Goal: Task Accomplishment & Management: Complete application form

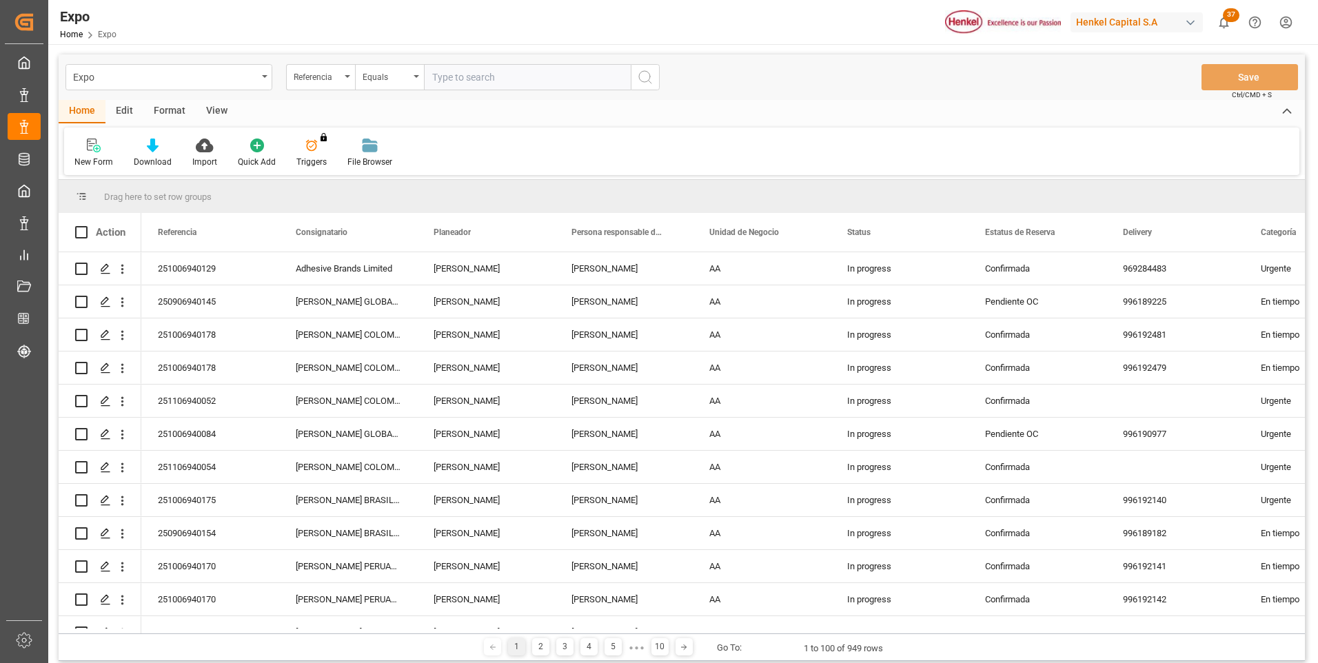
click at [461, 72] on input "text" at bounding box center [527, 77] width 207 height 26
type input "251006940170"
click at [638, 74] on icon "search button" at bounding box center [645, 77] width 17 height 17
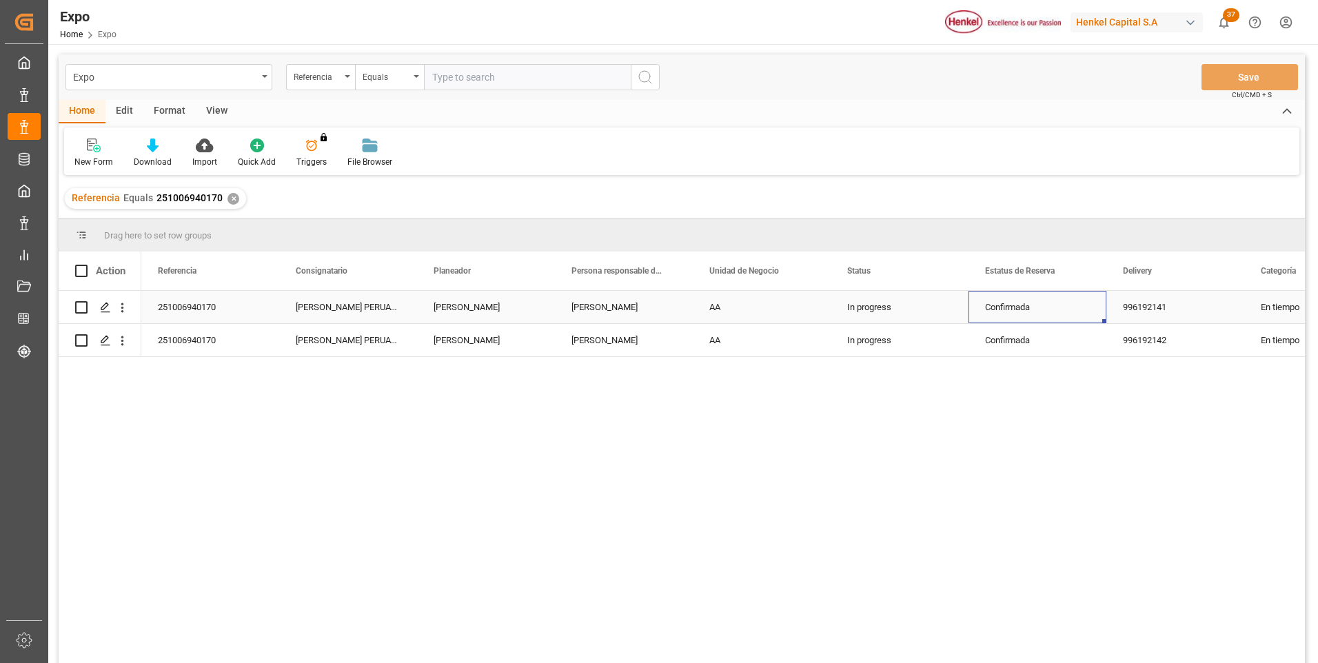
click at [999, 314] on div "Confirmada" at bounding box center [1037, 308] width 105 height 32
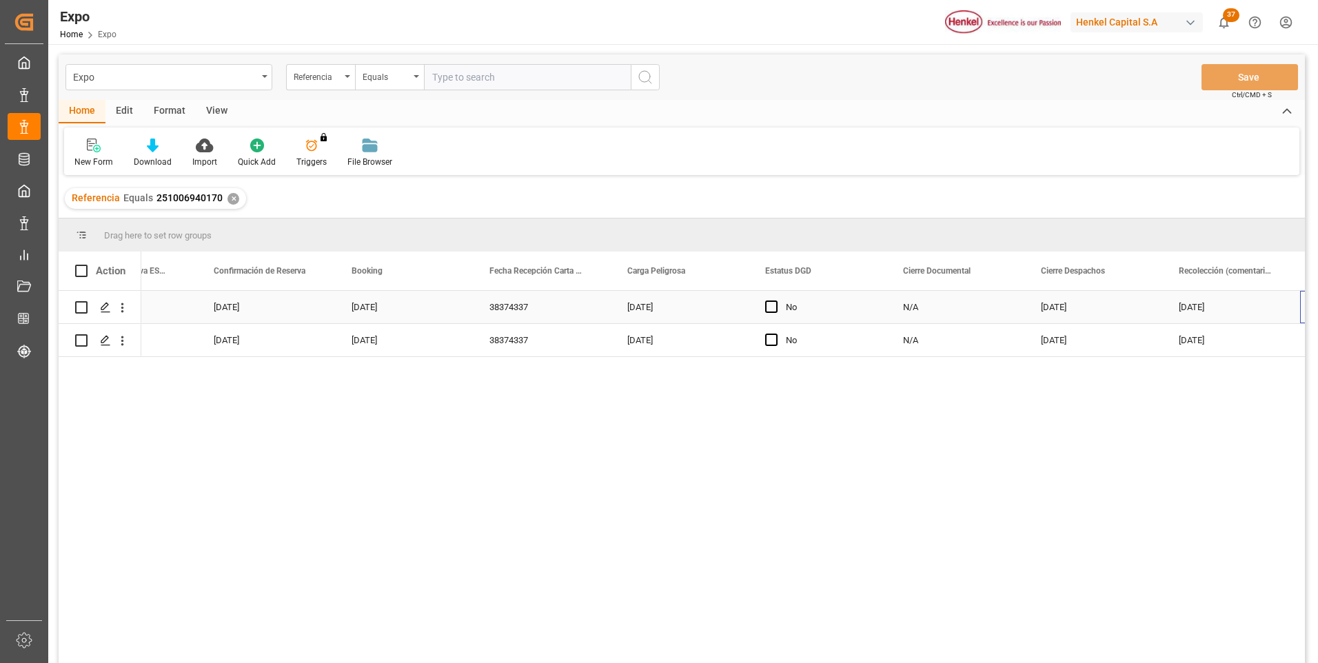
scroll to position [0, 1874]
click at [103, 306] on polygon "Press SPACE to select this row." at bounding box center [104, 306] width 7 height 7
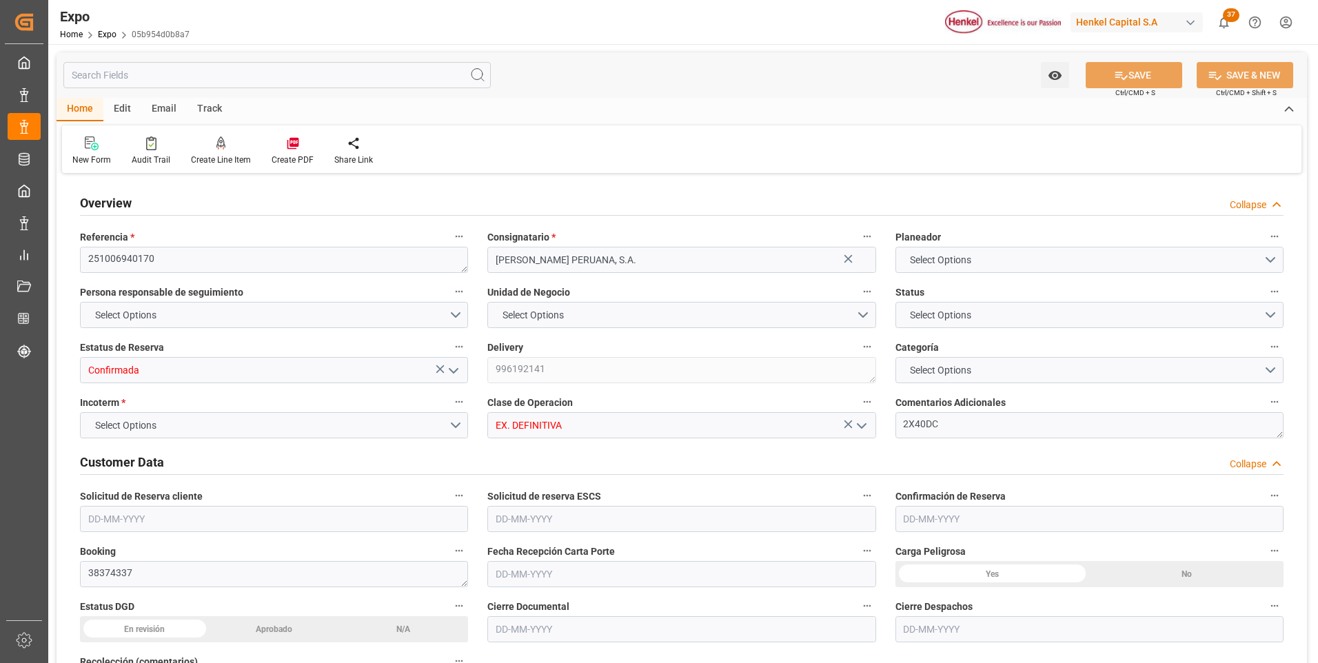
type input "20520"
type input "21530.88"
type input "36"
type input "9947158"
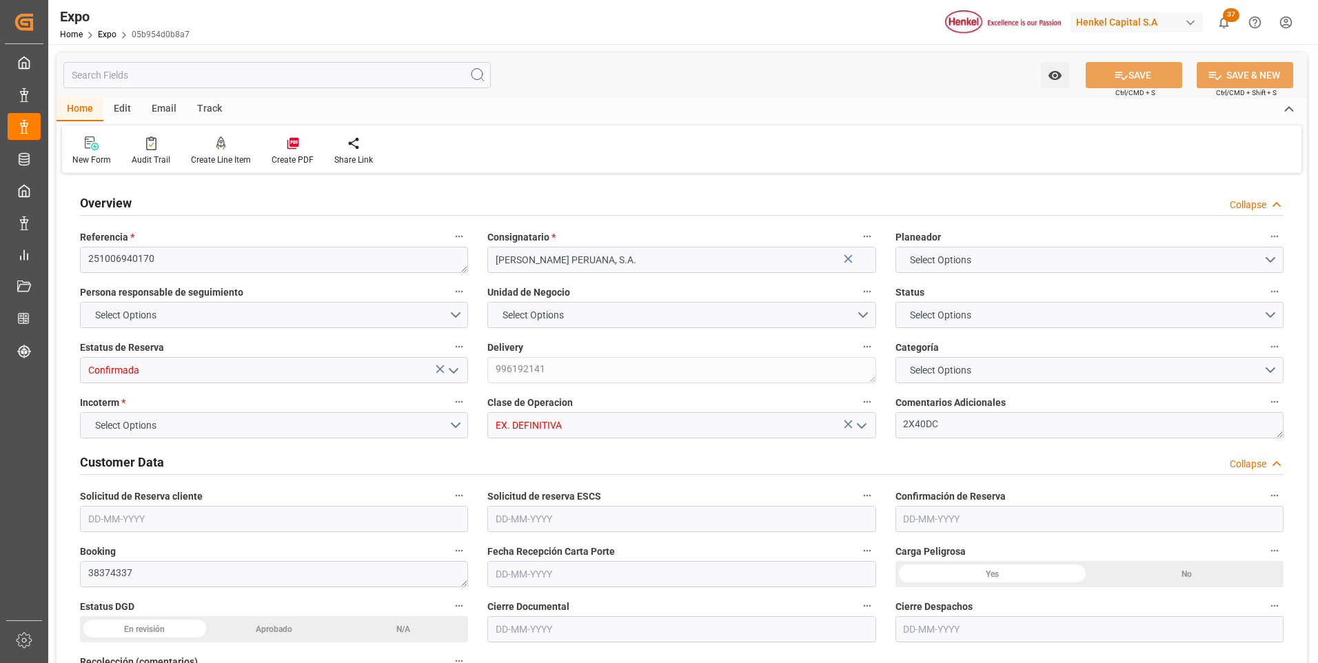
type input "MXZLO"
type input "PECLL"
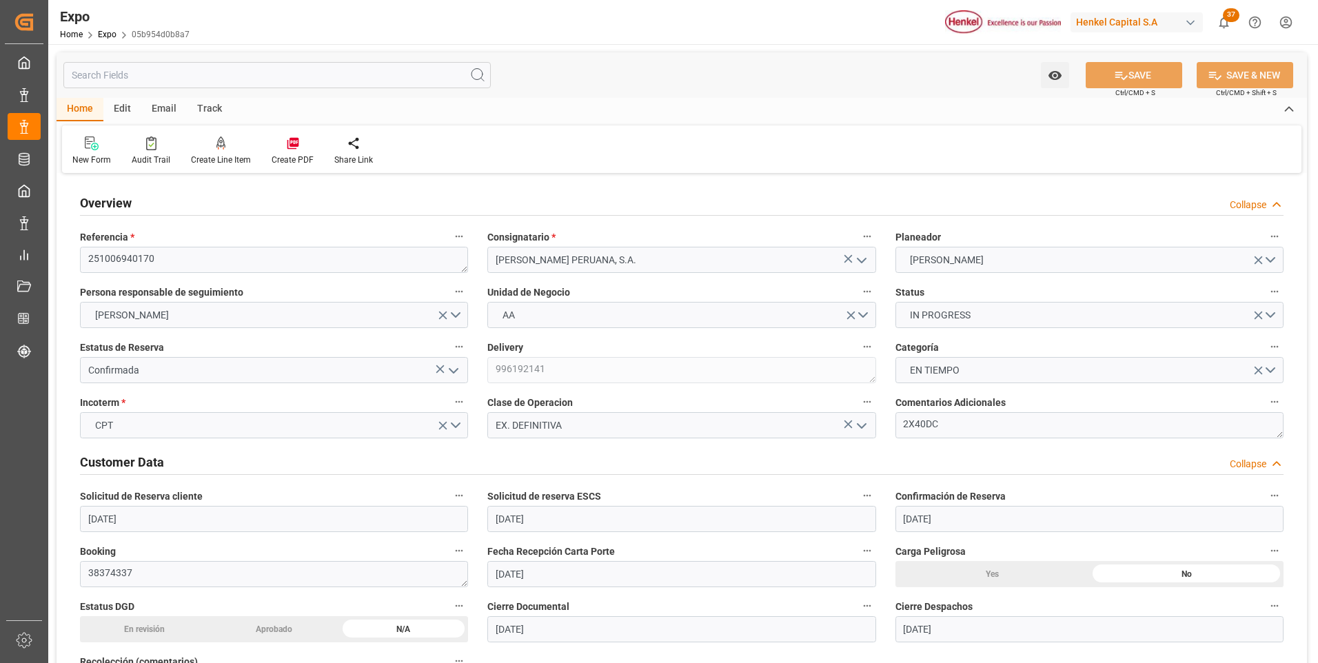
type input "[DATE]"
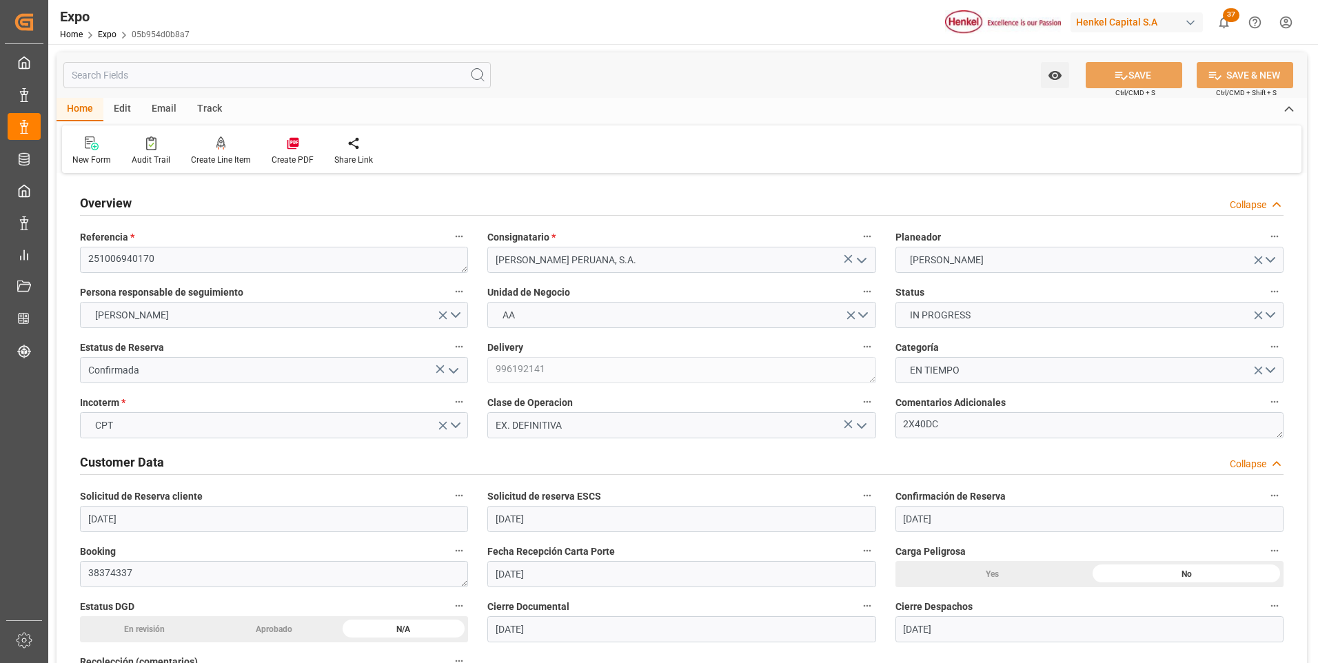
type input "[DATE]"
type input "[DATE] 00:00"
type input "[DATE]"
type input "[DATE] 00:00"
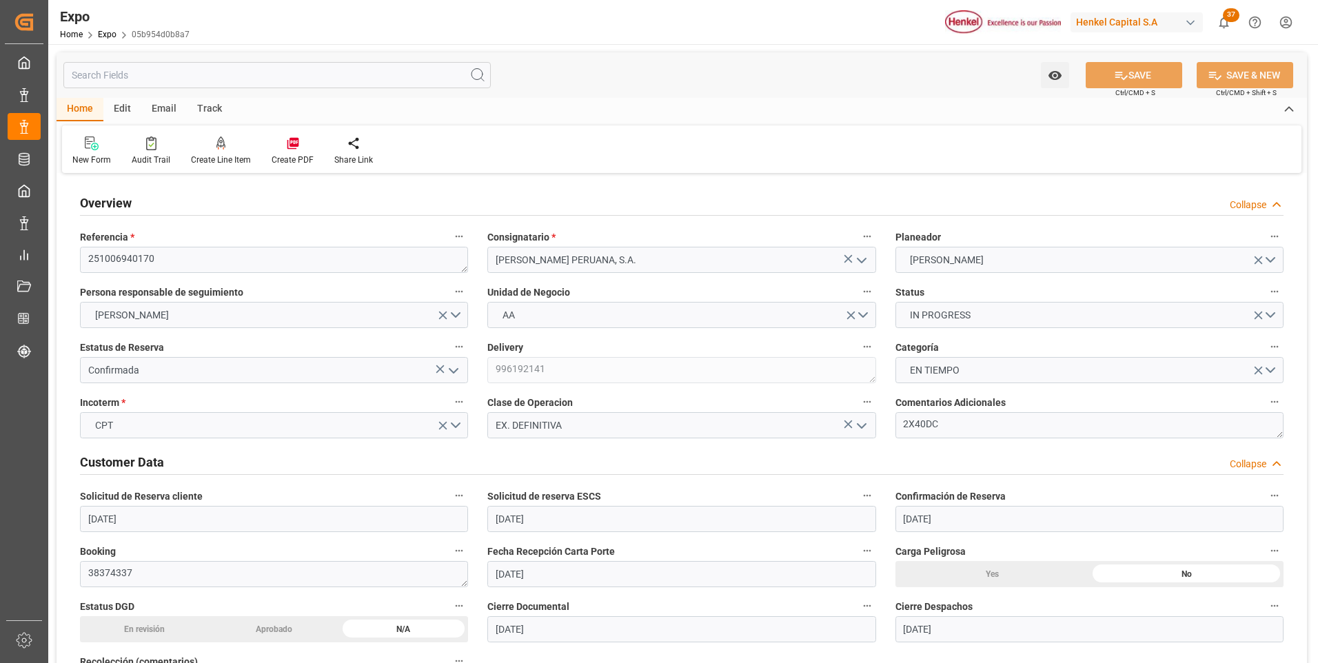
type input "[DATE]"
type input "[DATE] 05:00"
type input "[DATE] 00:00"
type input "[DATE] 19:00"
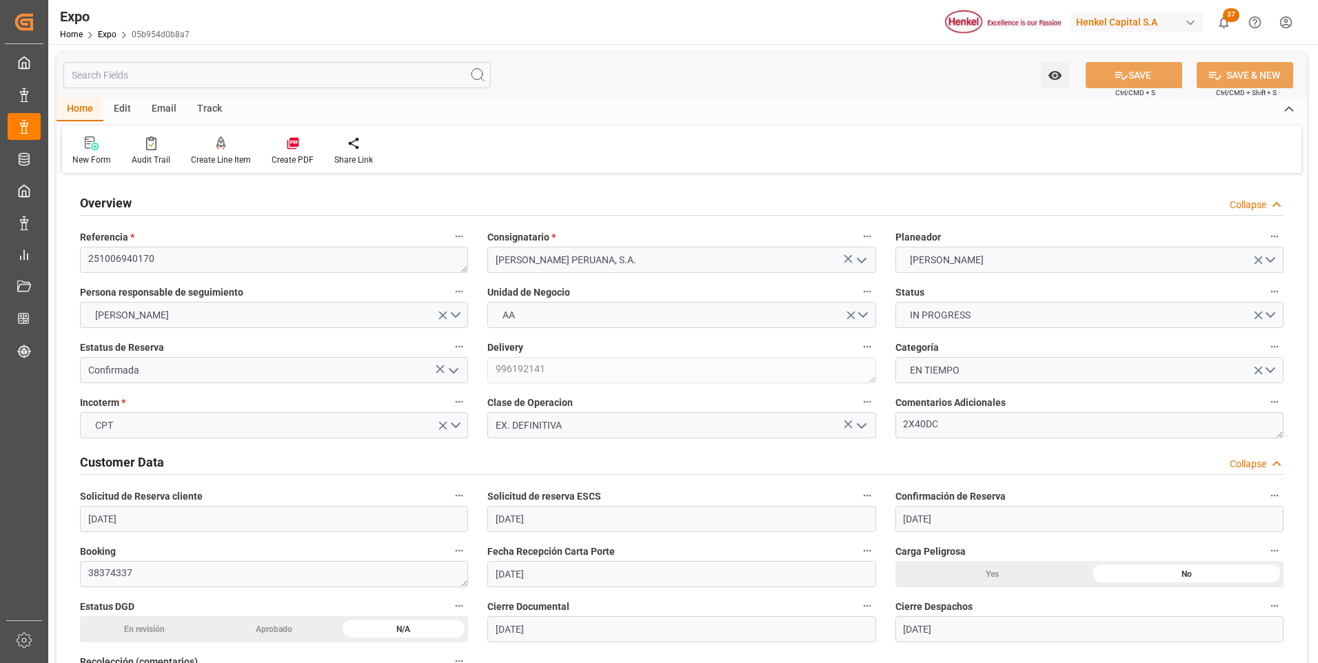
type input "[DATE] 00:00"
type input "[DATE] 18:37"
type input "[DATE] 05:00"
type input "[DATE] 19:00"
type input "[DATE] 07:10"
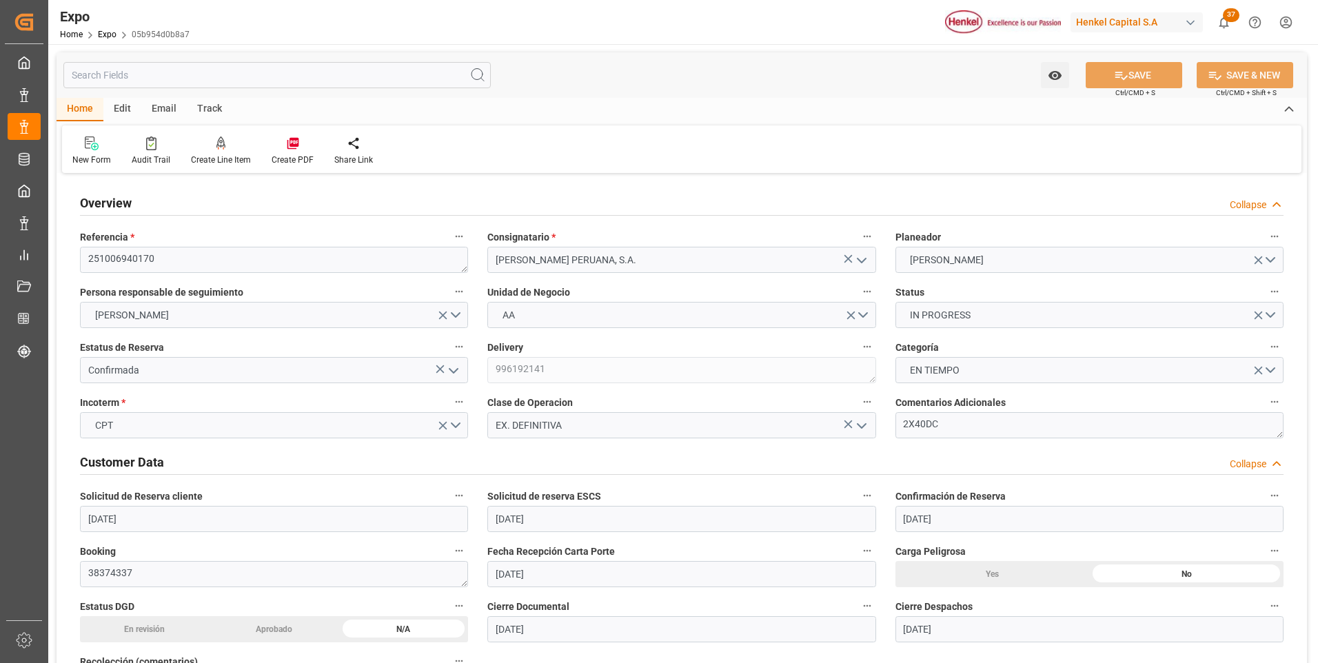
type input "[DATE] 07:10"
